Goal: Information Seeking & Learning: Learn about a topic

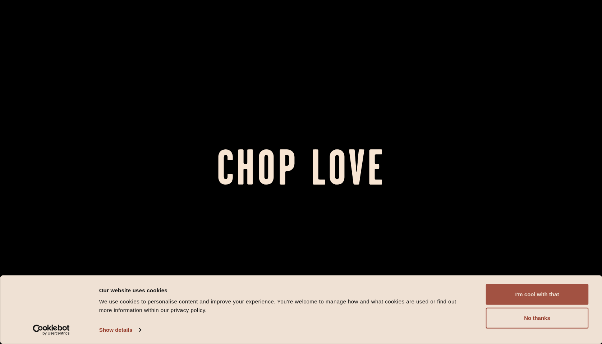
click at [535, 291] on button "I'm cool with that" at bounding box center [537, 294] width 103 height 21
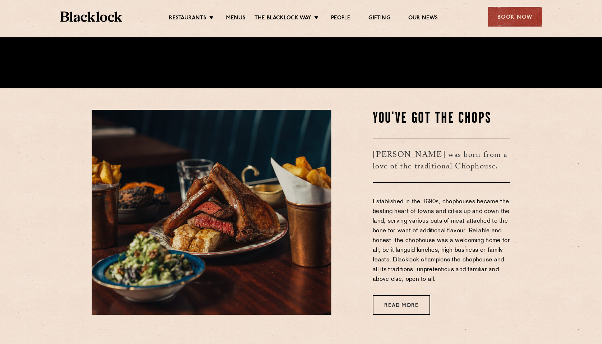
scroll to position [257, 0]
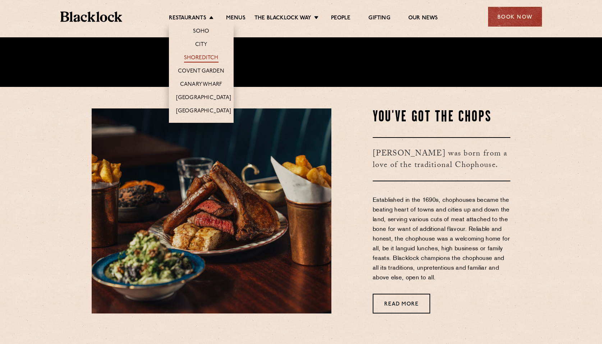
click at [202, 57] on link "Shoreditch" at bounding box center [201, 59] width 35 height 8
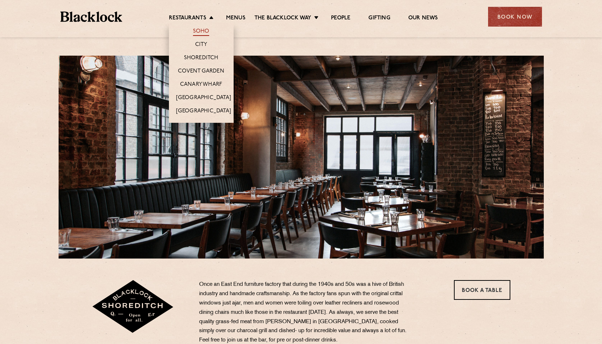
click at [198, 29] on link "Soho" at bounding box center [201, 32] width 17 height 8
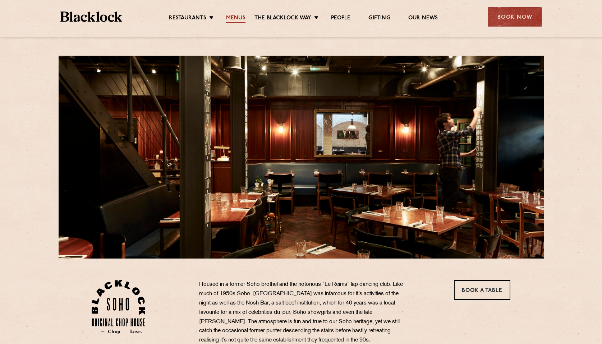
click at [233, 19] on link "Menus" at bounding box center [235, 19] width 19 height 8
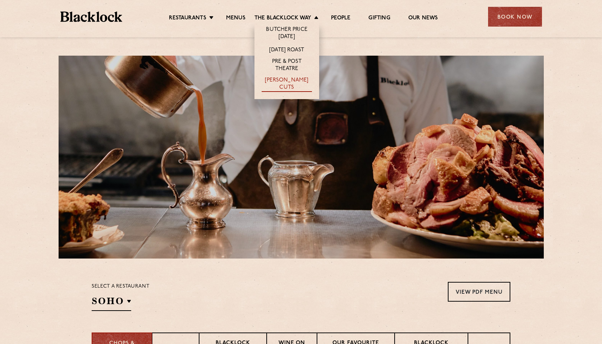
click at [274, 79] on link "[PERSON_NAME] Cuts" at bounding box center [287, 84] width 50 height 15
